Goal: Check status: Check status

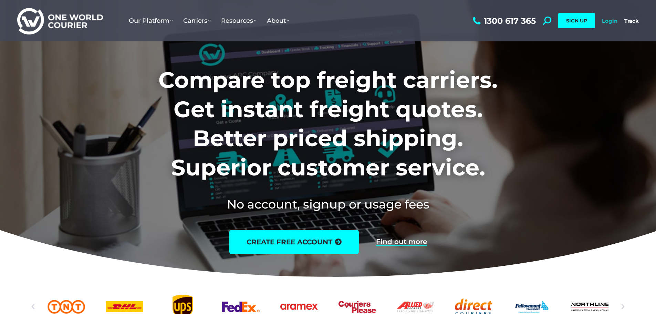
click at [609, 19] on link "Login" at bounding box center [609, 21] width 15 height 7
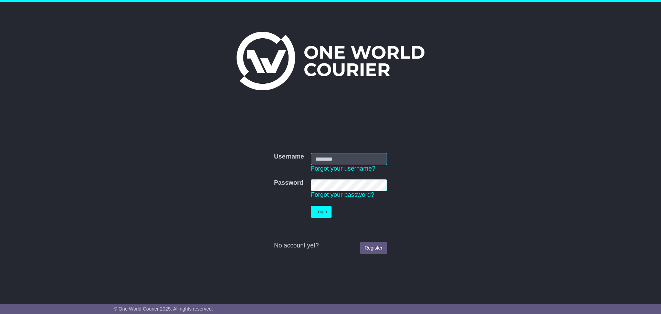
type input "**********"
click at [322, 214] on button "Login" at bounding box center [321, 211] width 21 height 12
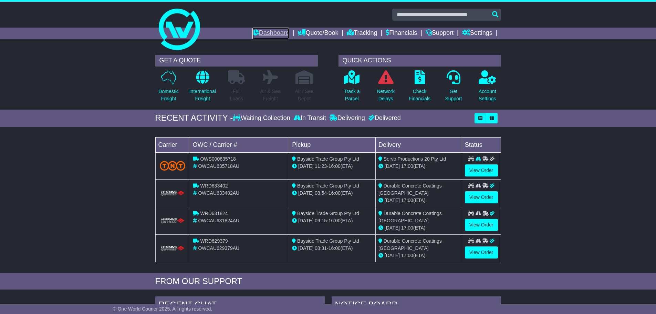
click at [270, 33] on link "Dashboard" at bounding box center [270, 34] width 37 height 12
click at [354, 79] on icon at bounding box center [351, 77] width 15 height 14
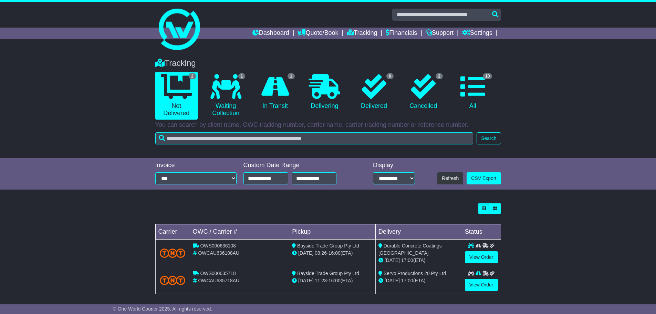
scroll to position [4, 0]
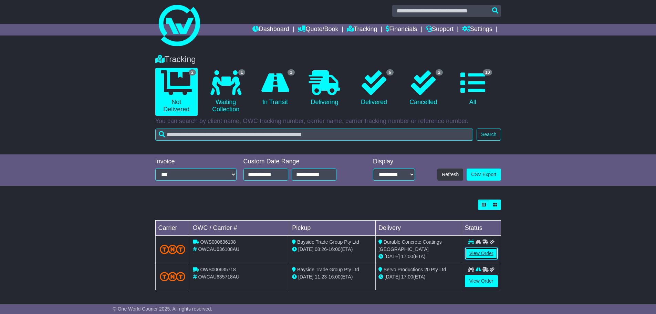
click at [483, 254] on link "View Order" at bounding box center [481, 253] width 33 height 12
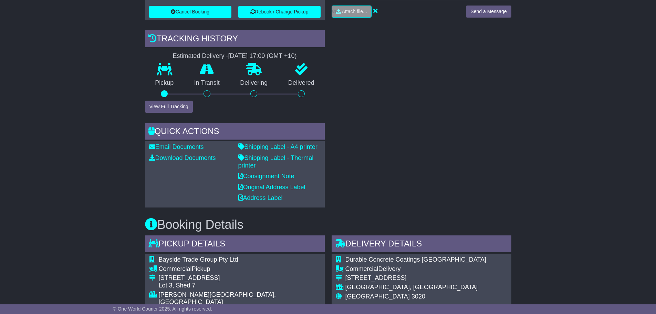
scroll to position [206, 0]
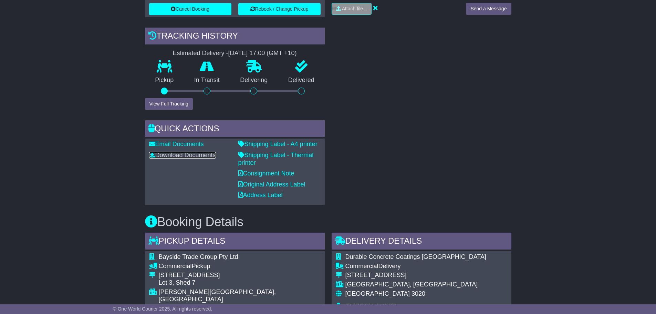
click at [211, 155] on link "Download Documents" at bounding box center [182, 154] width 67 height 7
